Goal: Navigation & Orientation: Find specific page/section

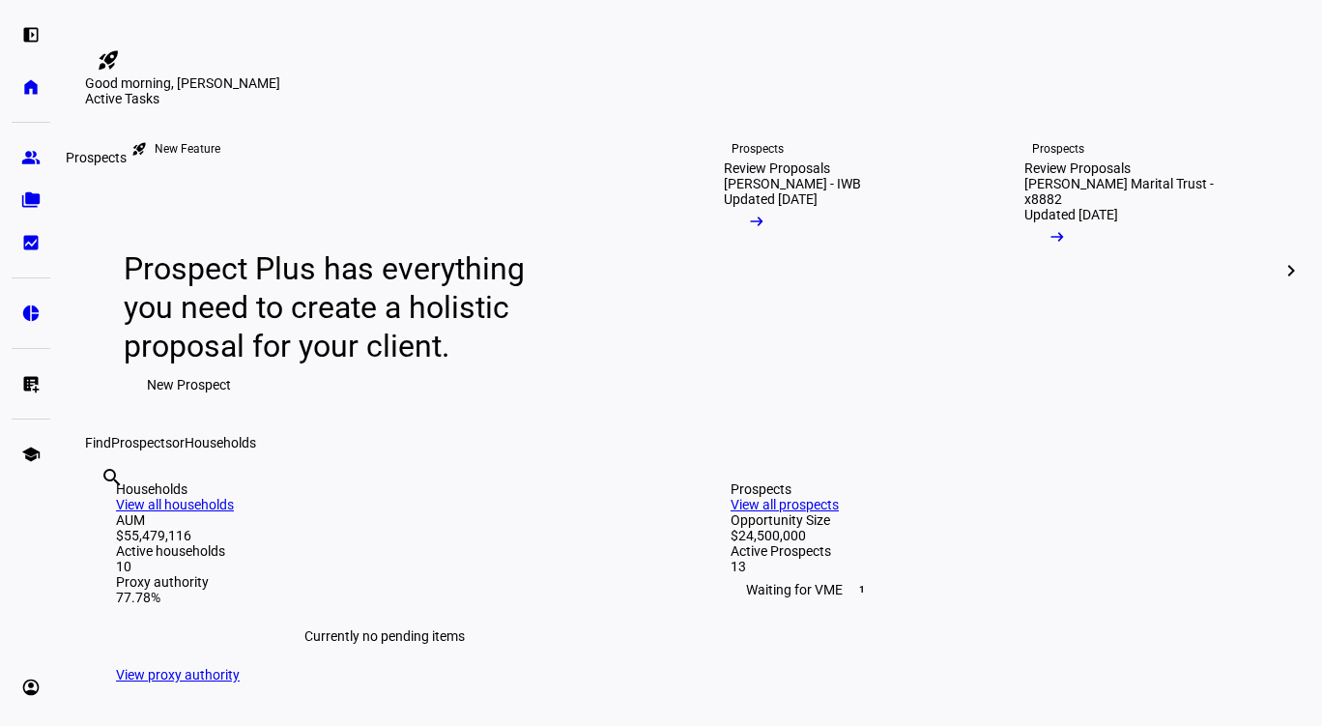
click at [24, 162] on eth-mat-symbol "group" at bounding box center [30, 157] width 19 height 19
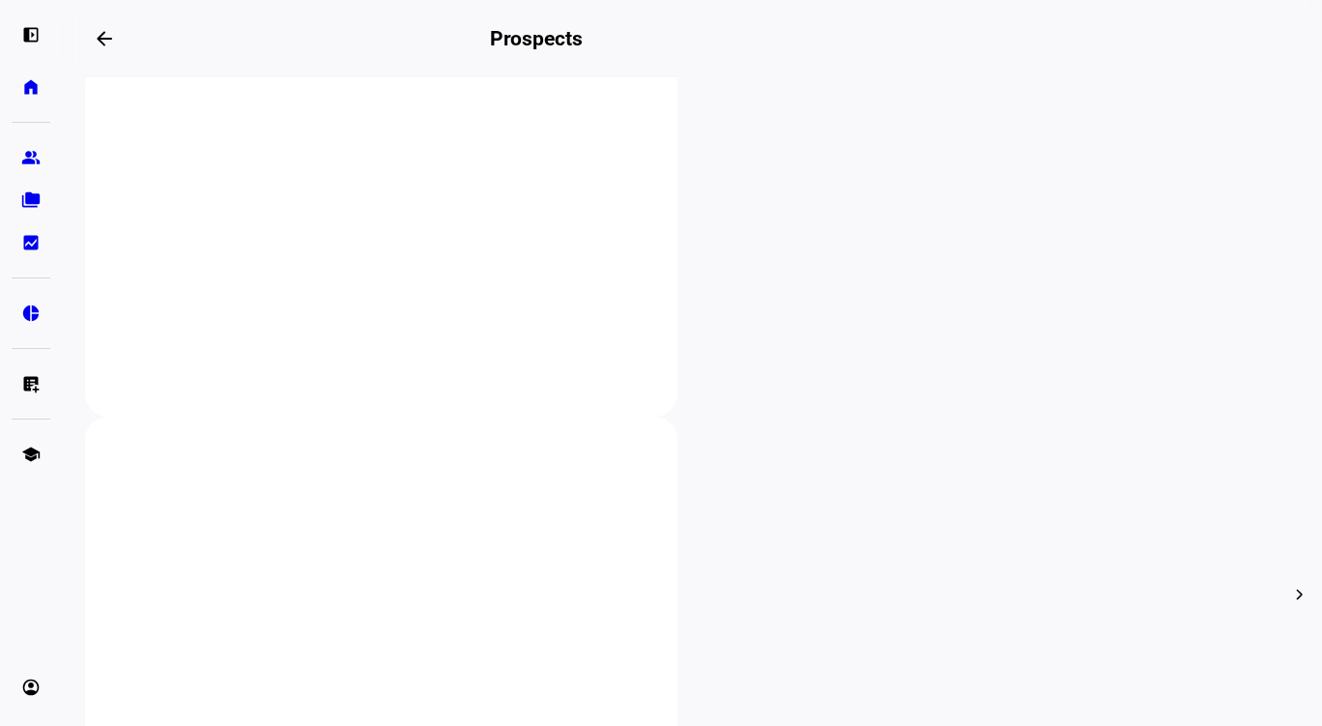
scroll to position [522, 0]
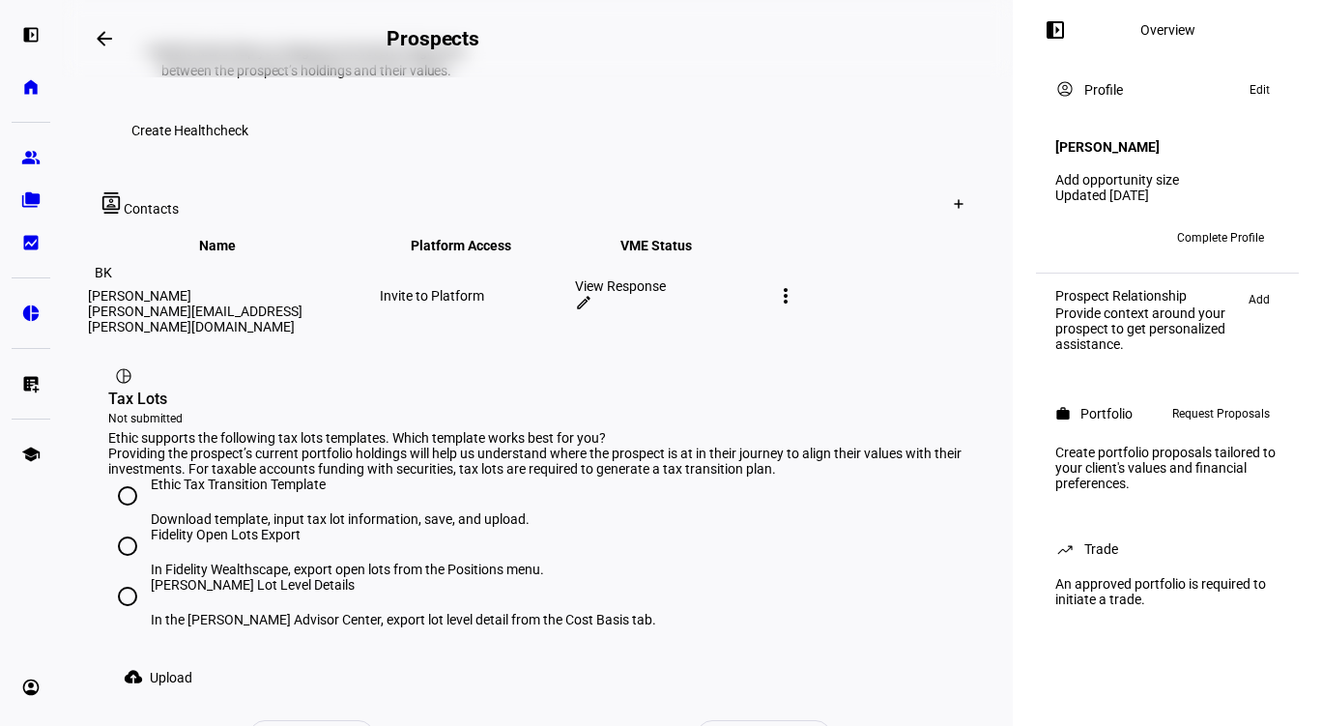
scroll to position [1083, 0]
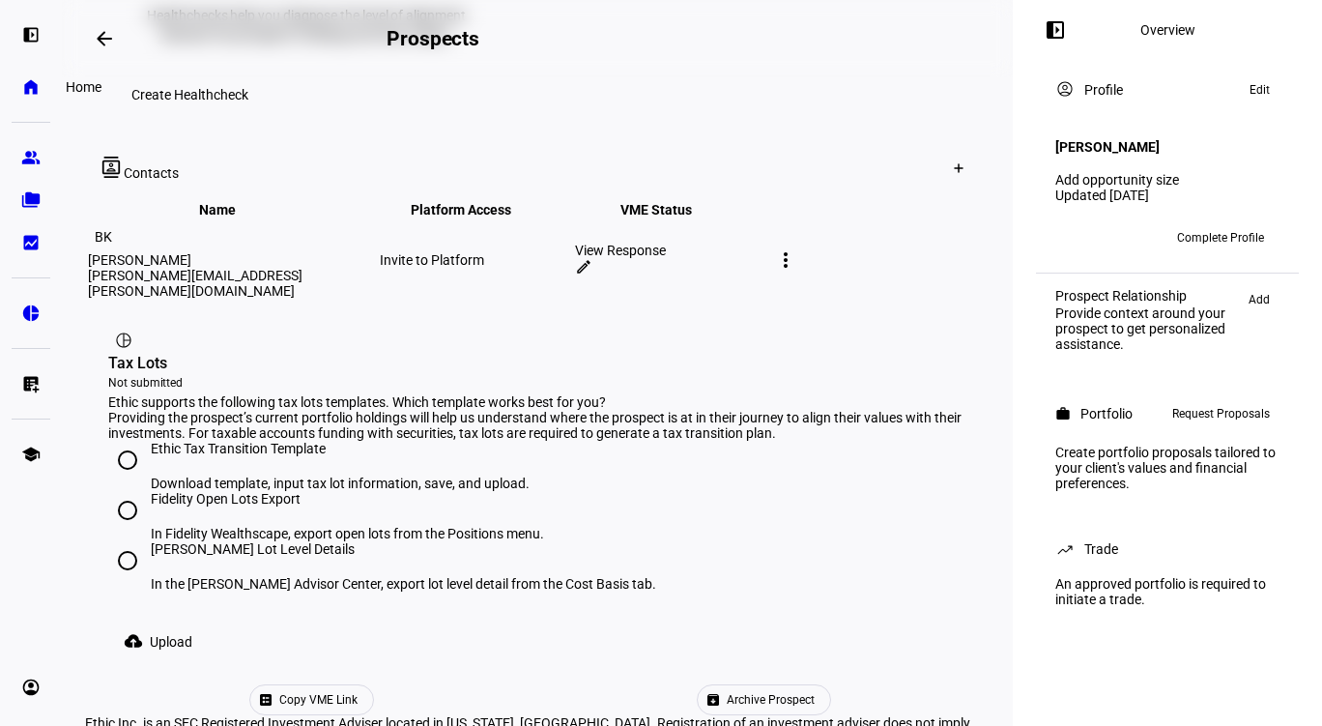
click at [25, 94] on eth-mat-symbol "home" at bounding box center [30, 86] width 19 height 19
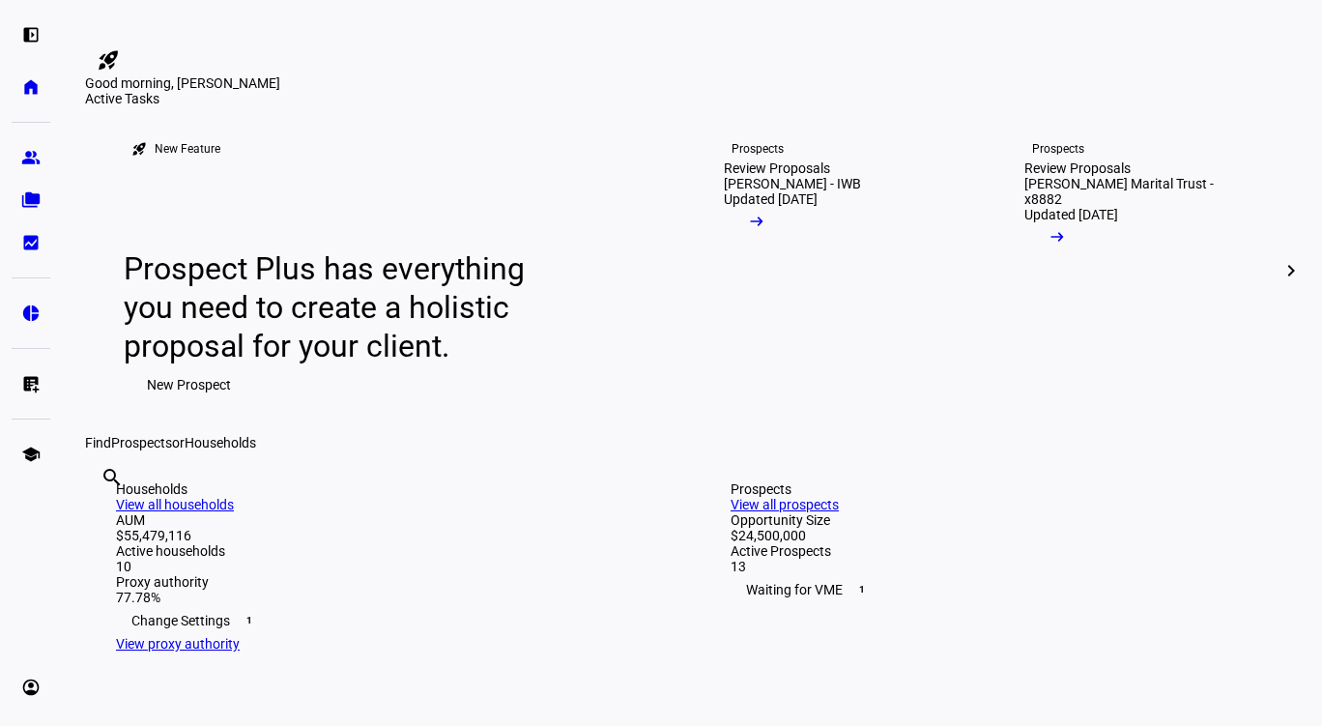
click at [29, 32] on eth-mat-symbol "left_panel_open" at bounding box center [30, 34] width 19 height 19
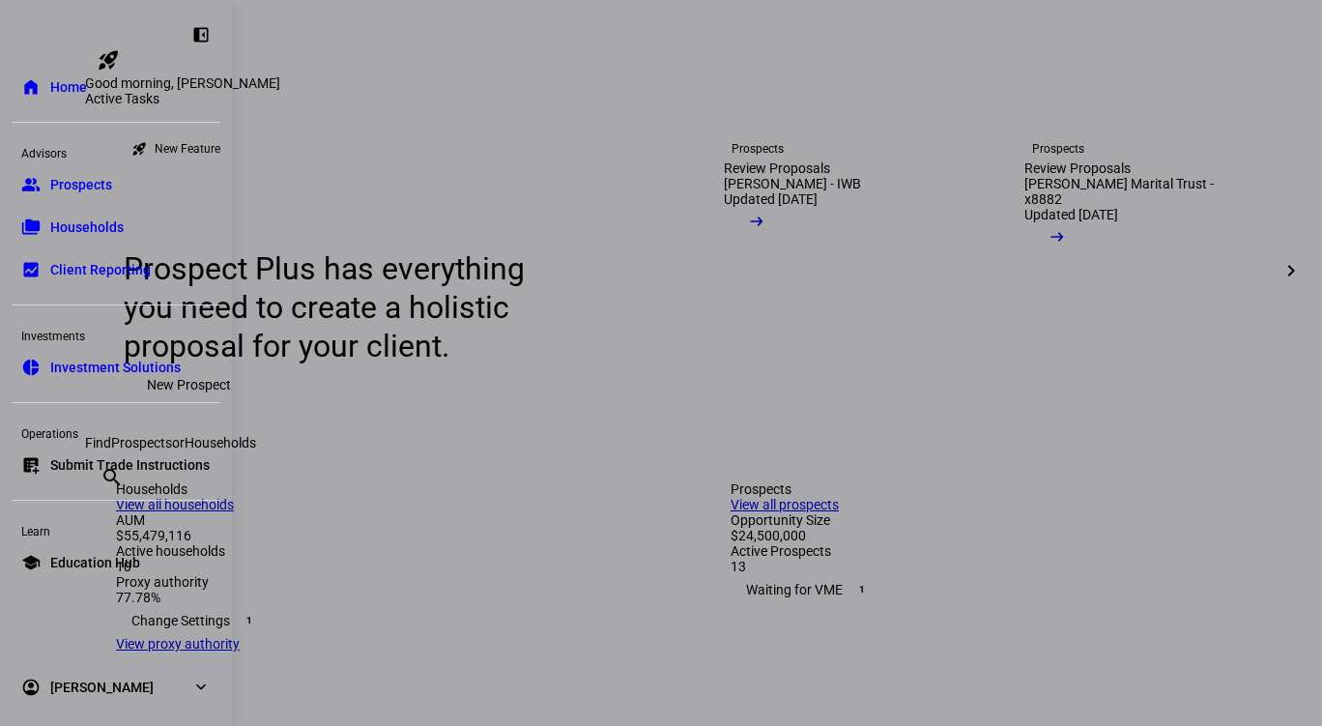
click at [761, 179] on div at bounding box center [661, 363] width 1322 height 726
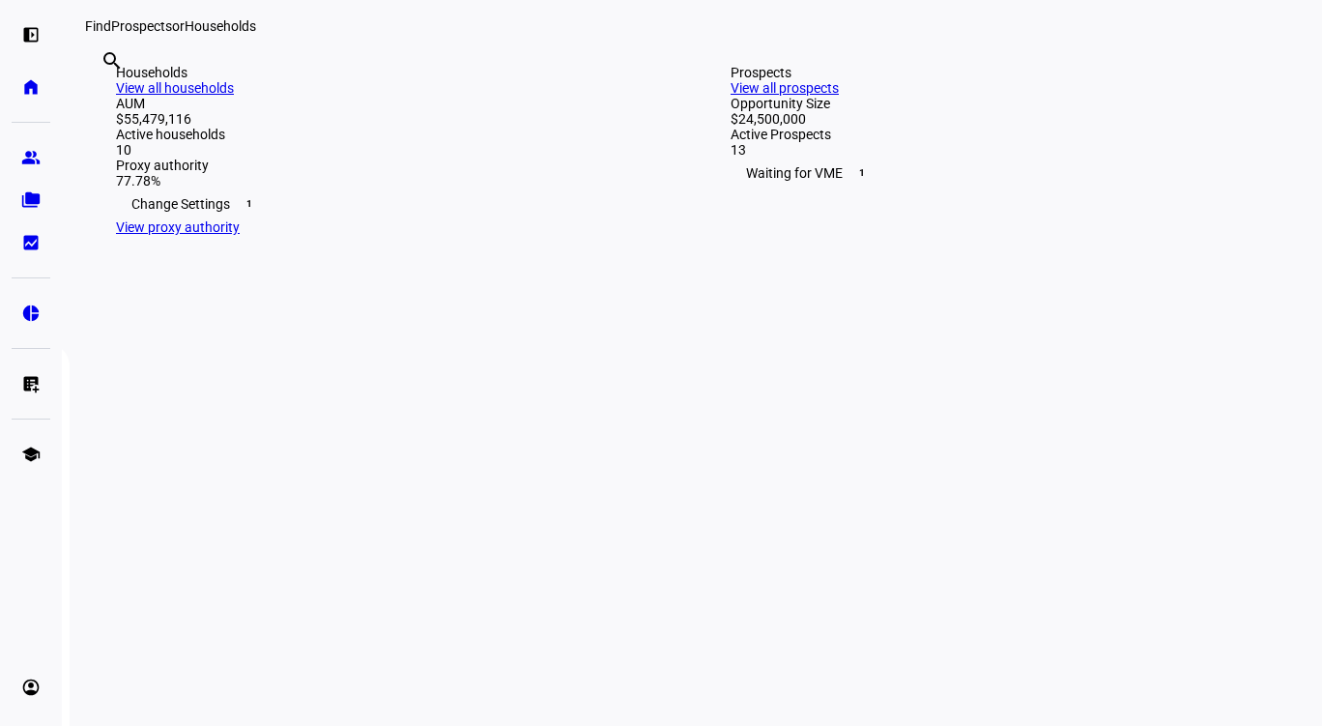
scroll to position [400, 0]
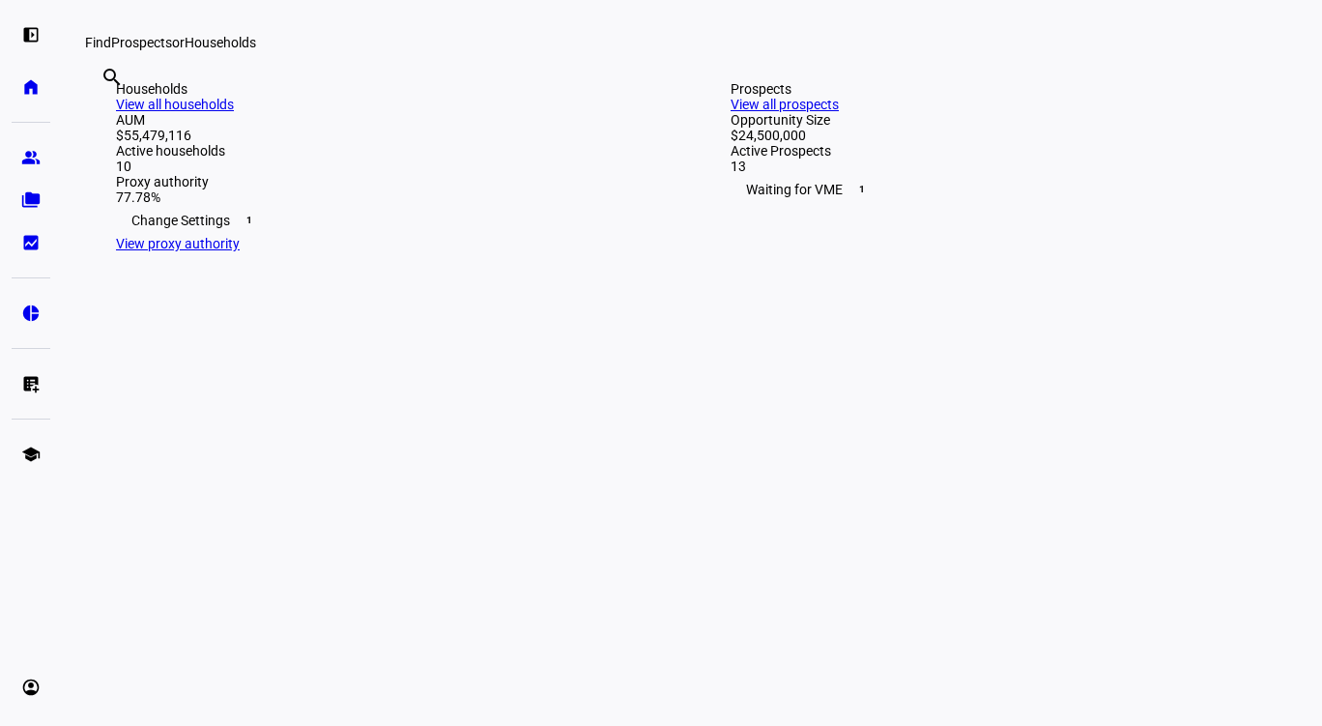
click at [196, 282] on div "Households View all households AUM $55,479,116 Active households 10 Proxy autho…" at bounding box center [384, 166] width 599 height 232
click at [214, 97] on div "Households" at bounding box center [384, 88] width 537 height 15
click at [593, 112] on div "Households View all households" at bounding box center [384, 96] width 537 height 31
click at [234, 112] on link "View all households" at bounding box center [175, 104] width 118 height 15
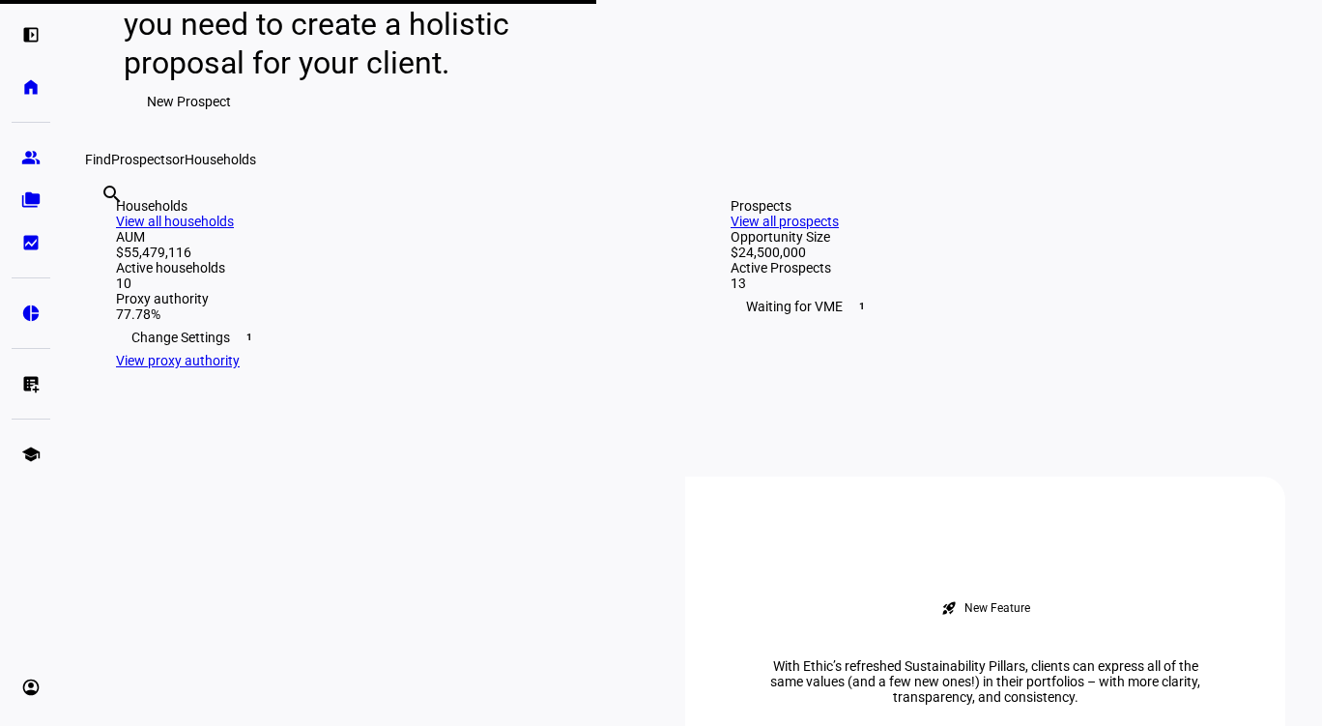
scroll to position [531, 0]
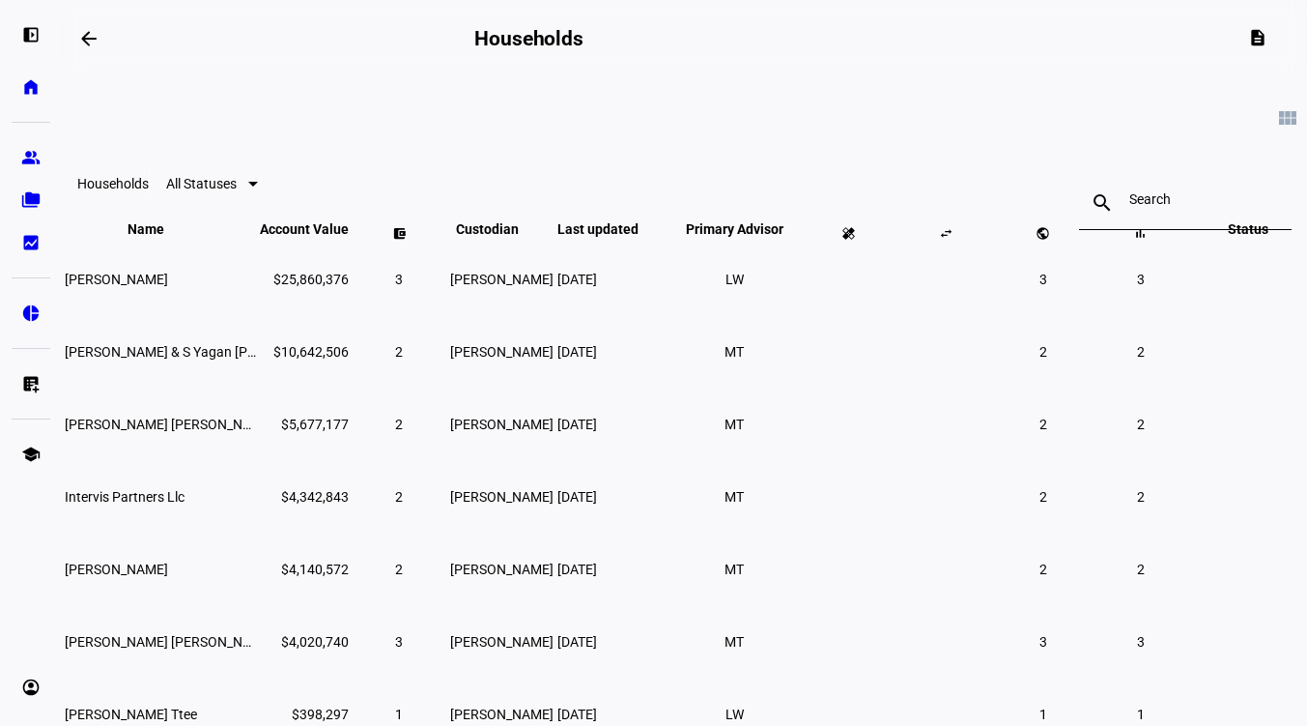
click at [21, 32] on eth-mat-symbol "left_panel_open" at bounding box center [30, 34] width 19 height 19
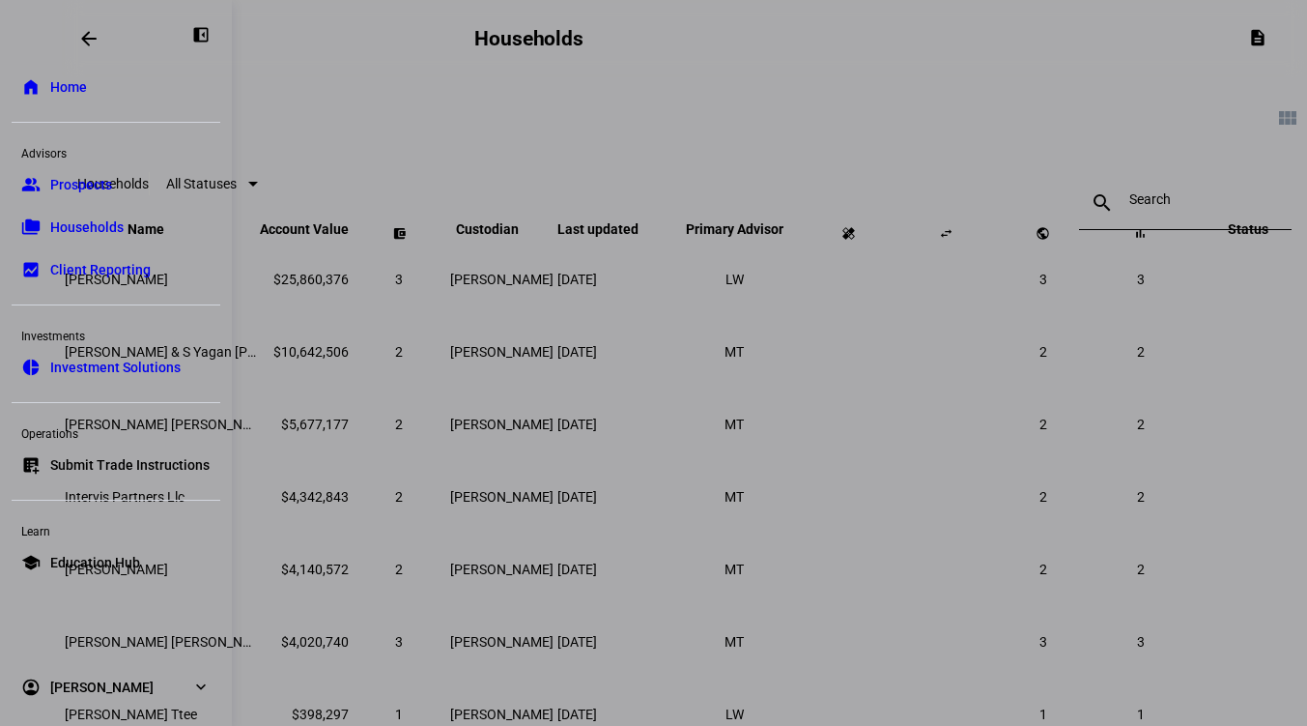
click at [101, 87] on link "home Home" at bounding box center [116, 87] width 209 height 39
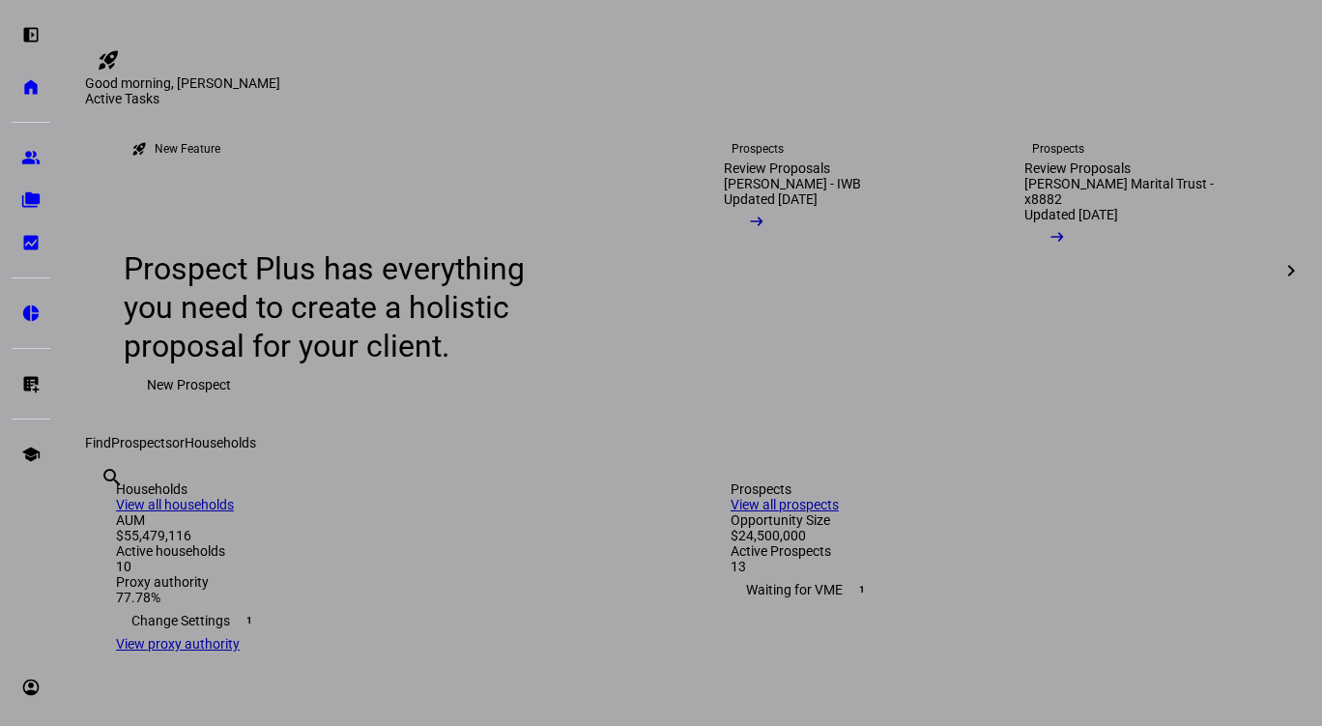
click at [571, 277] on div at bounding box center [661, 363] width 1322 height 726
